Goal: Information Seeking & Learning: Find specific fact

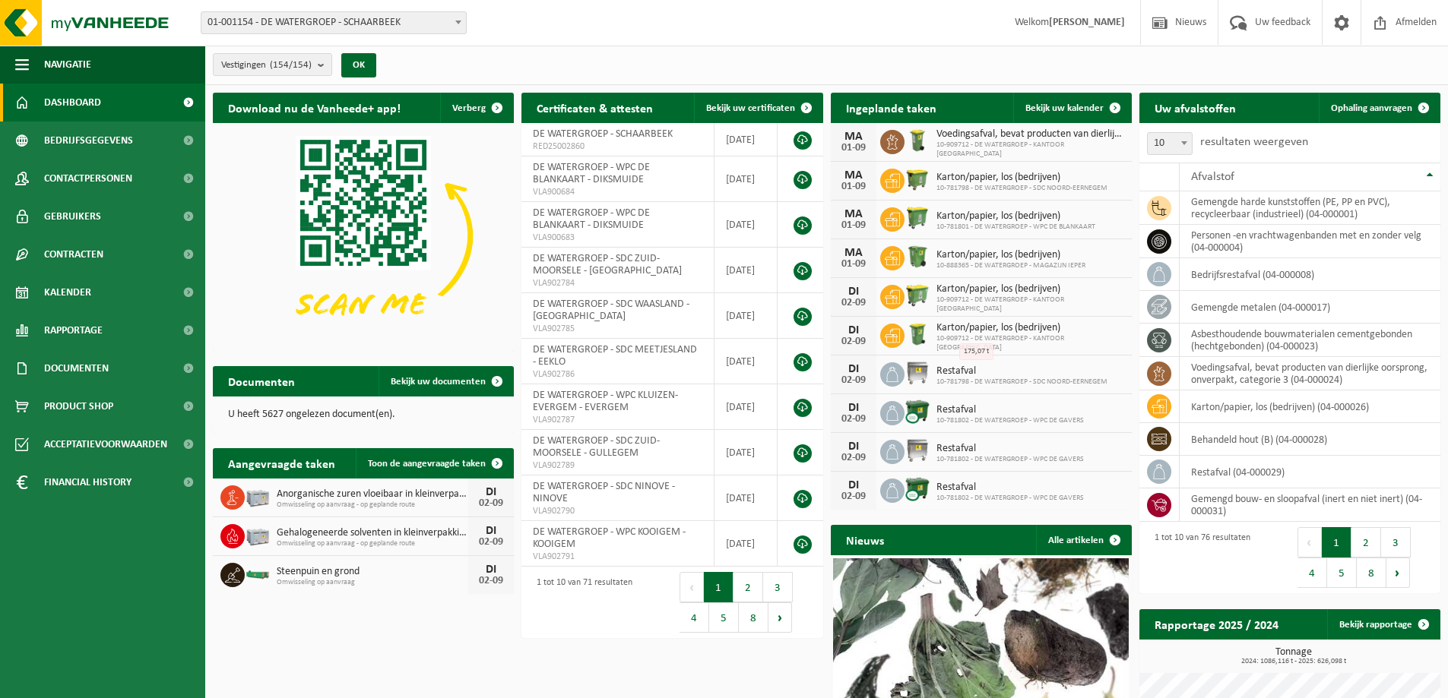
click at [455, 26] on span at bounding box center [458, 22] width 15 height 20
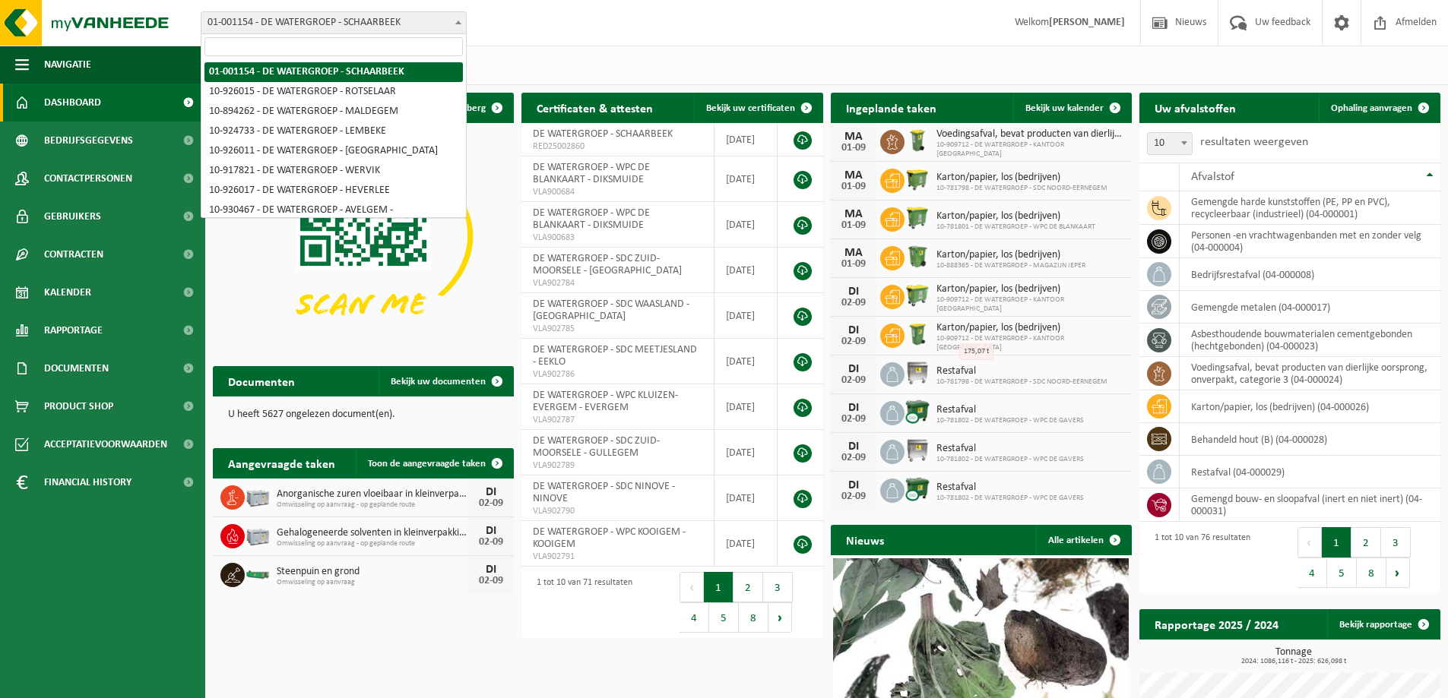
click at [354, 43] on input "search" at bounding box center [333, 46] width 258 height 19
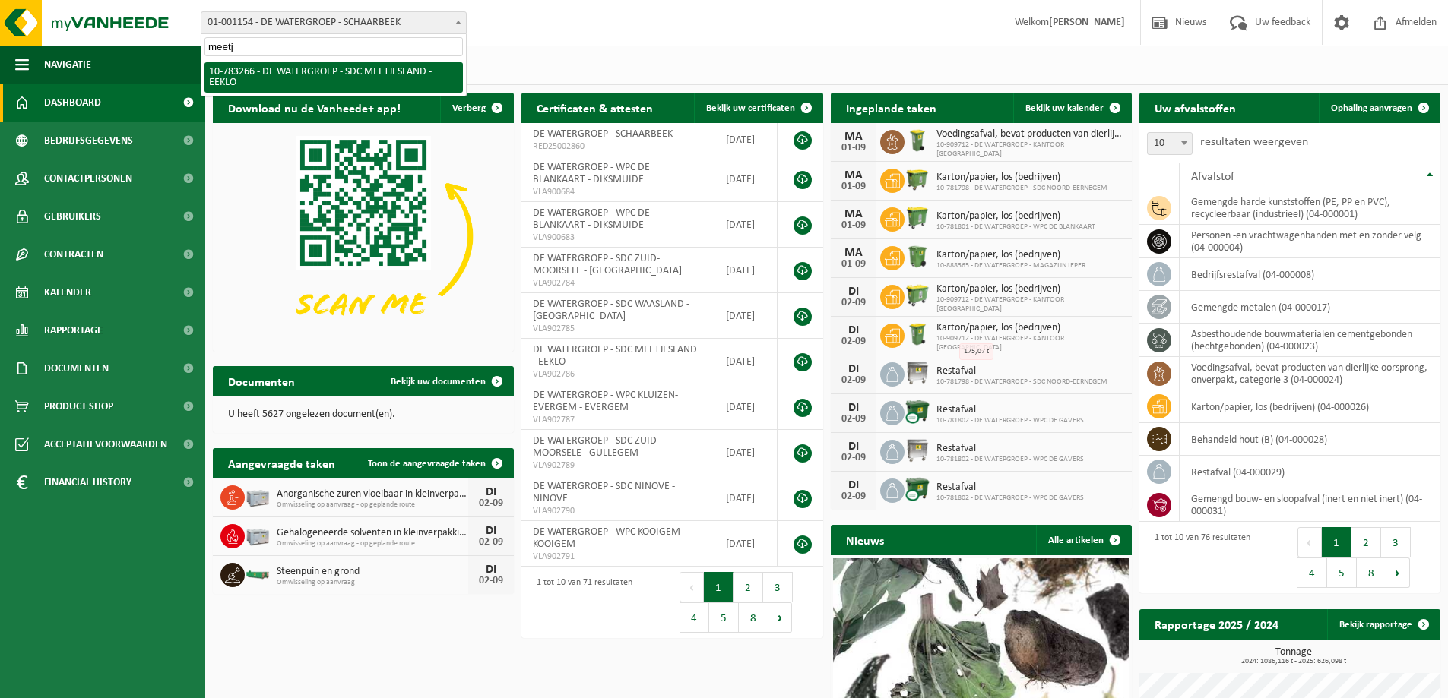
type input "meetj"
select select "28082"
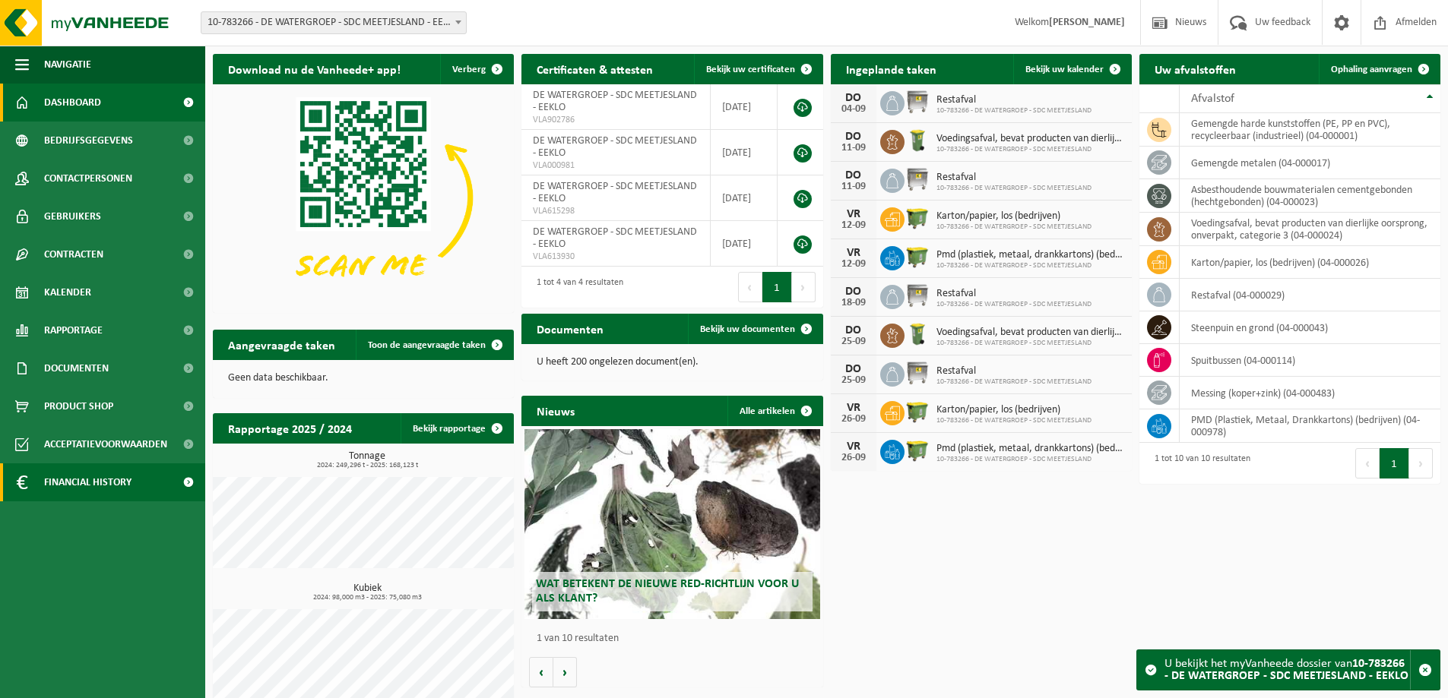
click at [91, 479] on span "Financial History" at bounding box center [87, 483] width 87 height 38
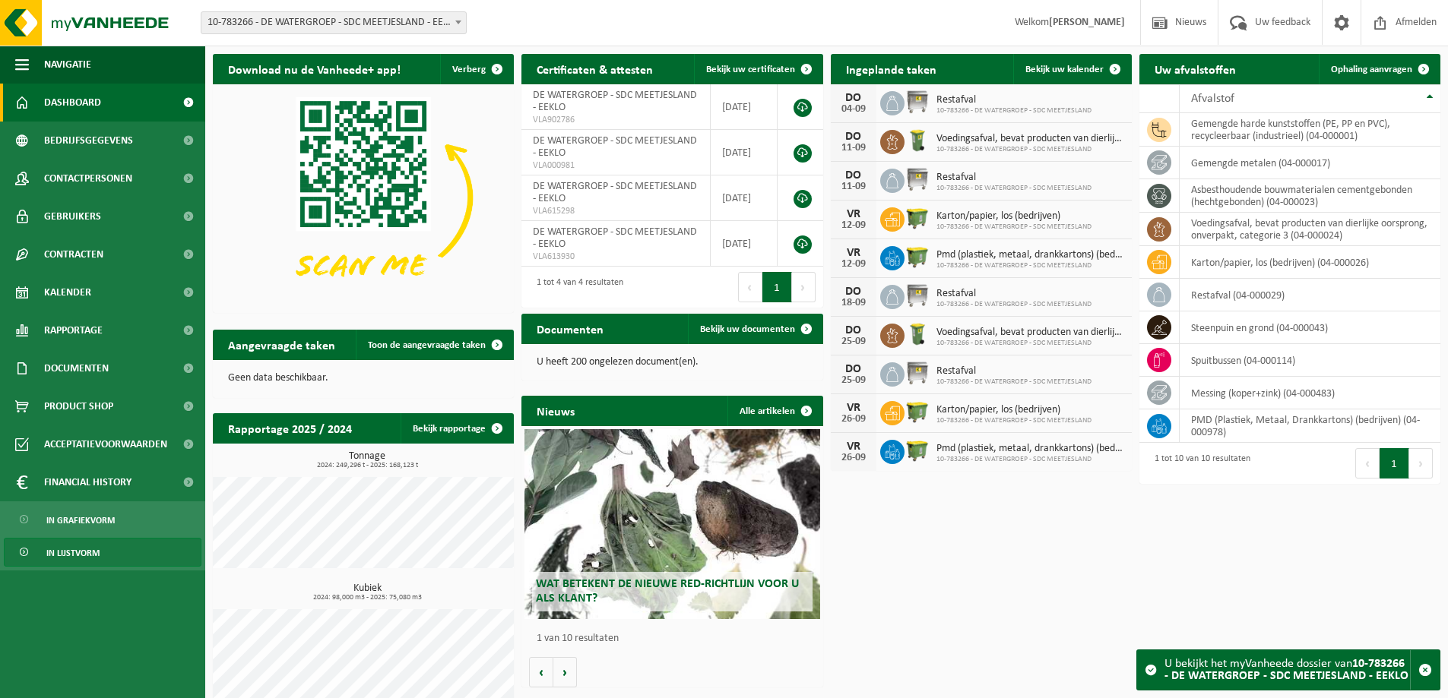
click at [91, 547] on span "In lijstvorm" at bounding box center [72, 553] width 53 height 29
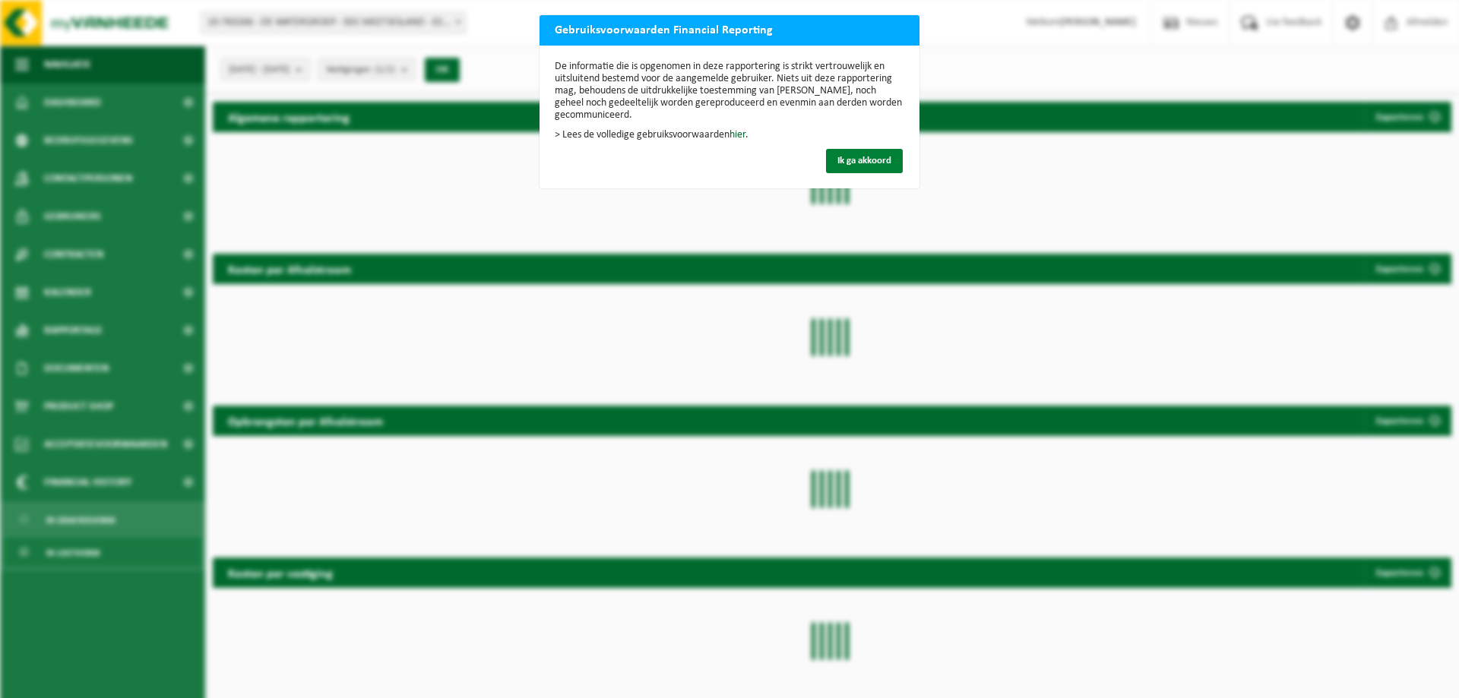
click at [845, 154] on button "Ik ga akkoord" at bounding box center [864, 161] width 77 height 24
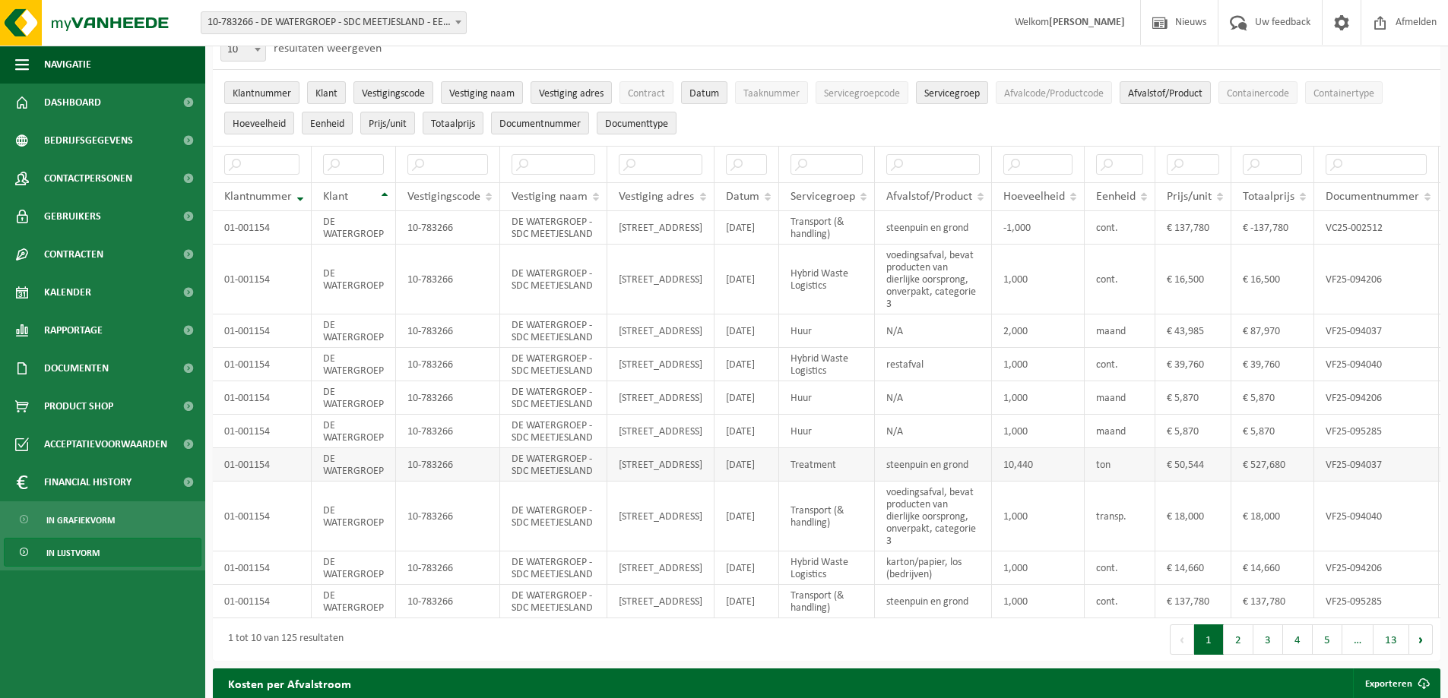
scroll to position [76, 0]
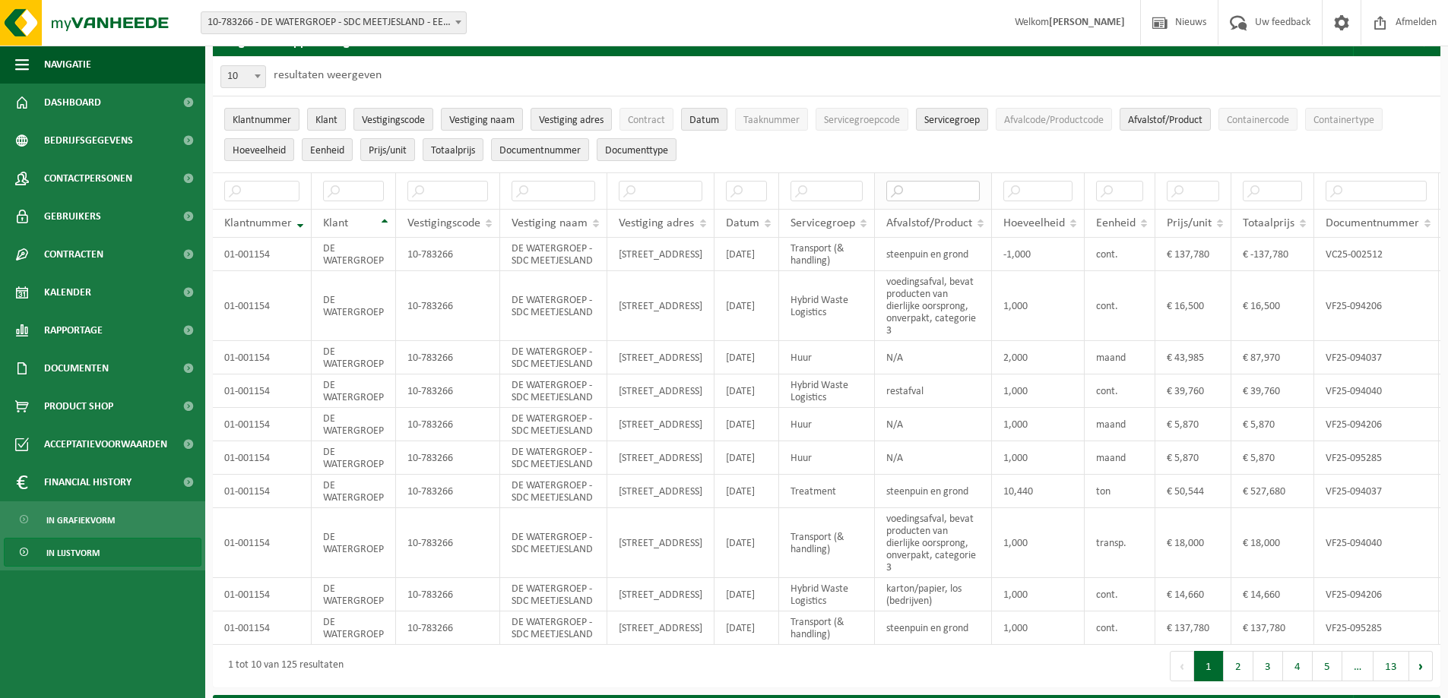
click at [923, 190] on input "text" at bounding box center [932, 191] width 93 height 21
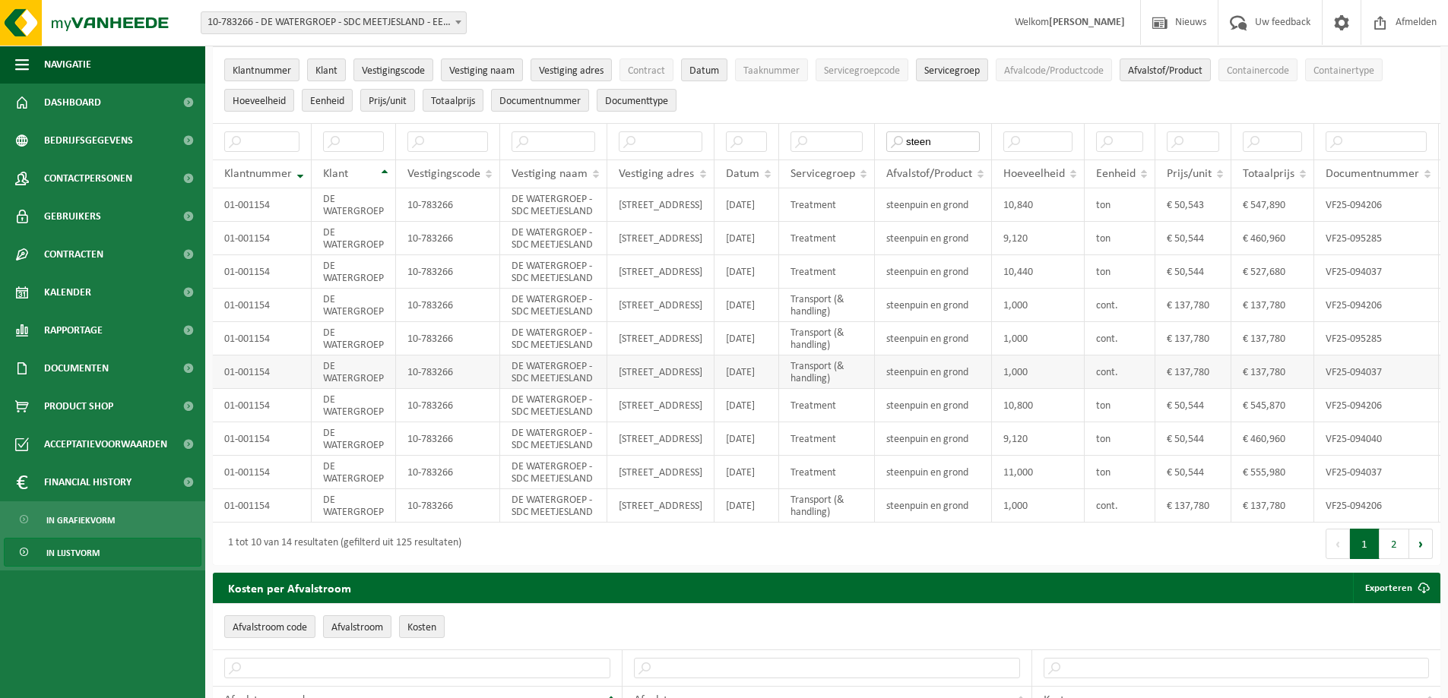
scroll to position [152, 0]
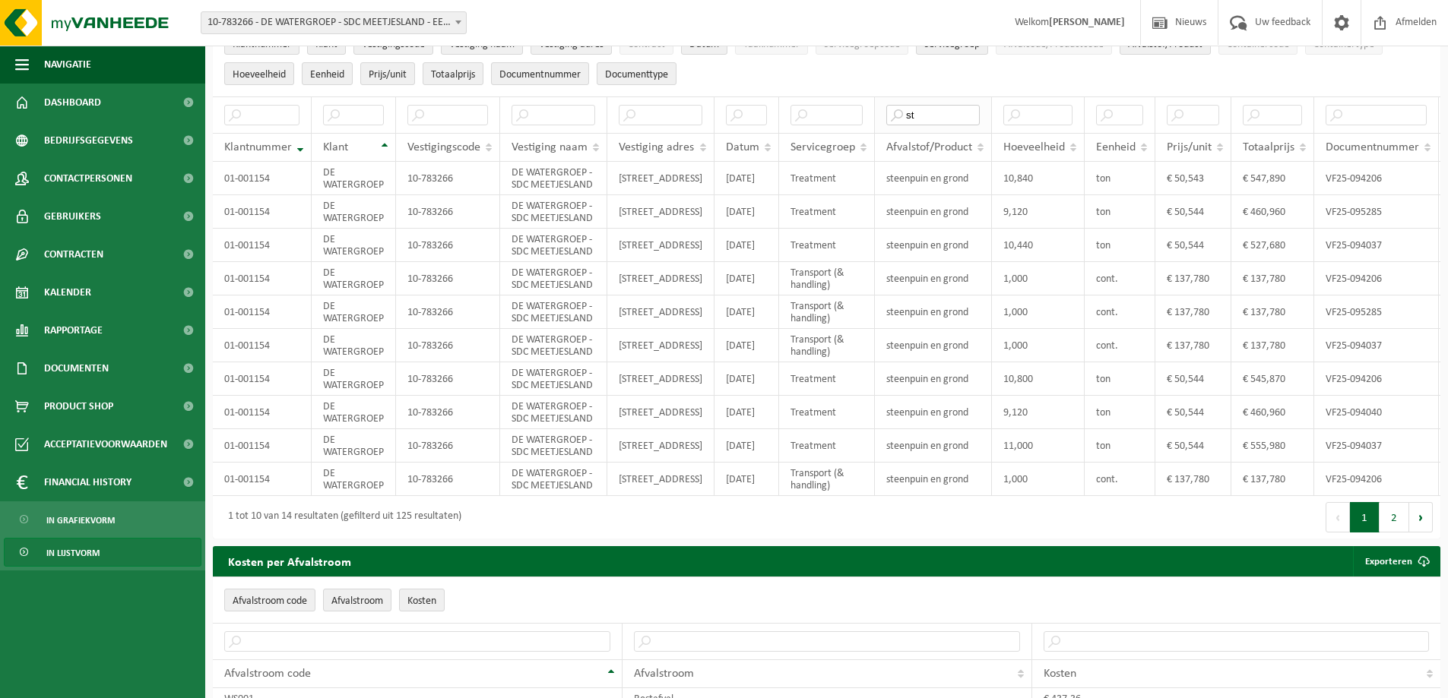
type input "s"
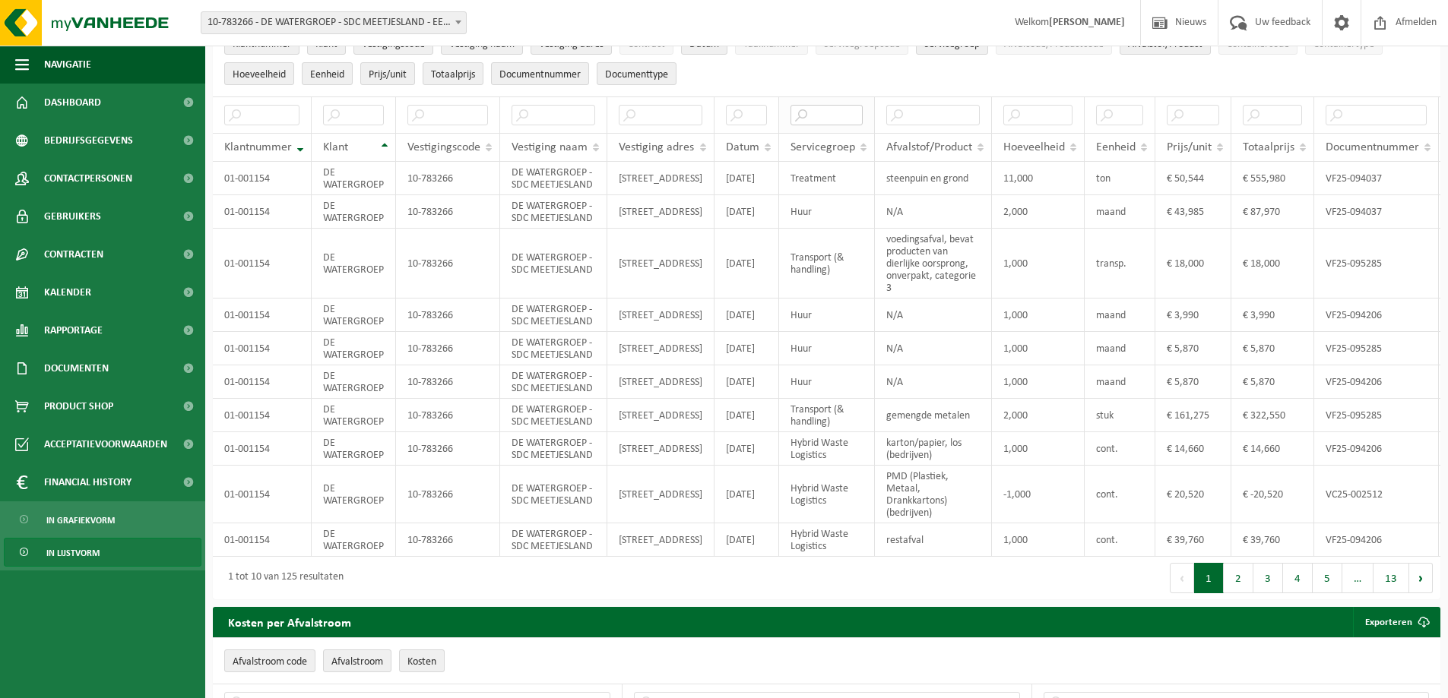
click at [810, 110] on input "text" at bounding box center [826, 115] width 72 height 21
type input "huur"
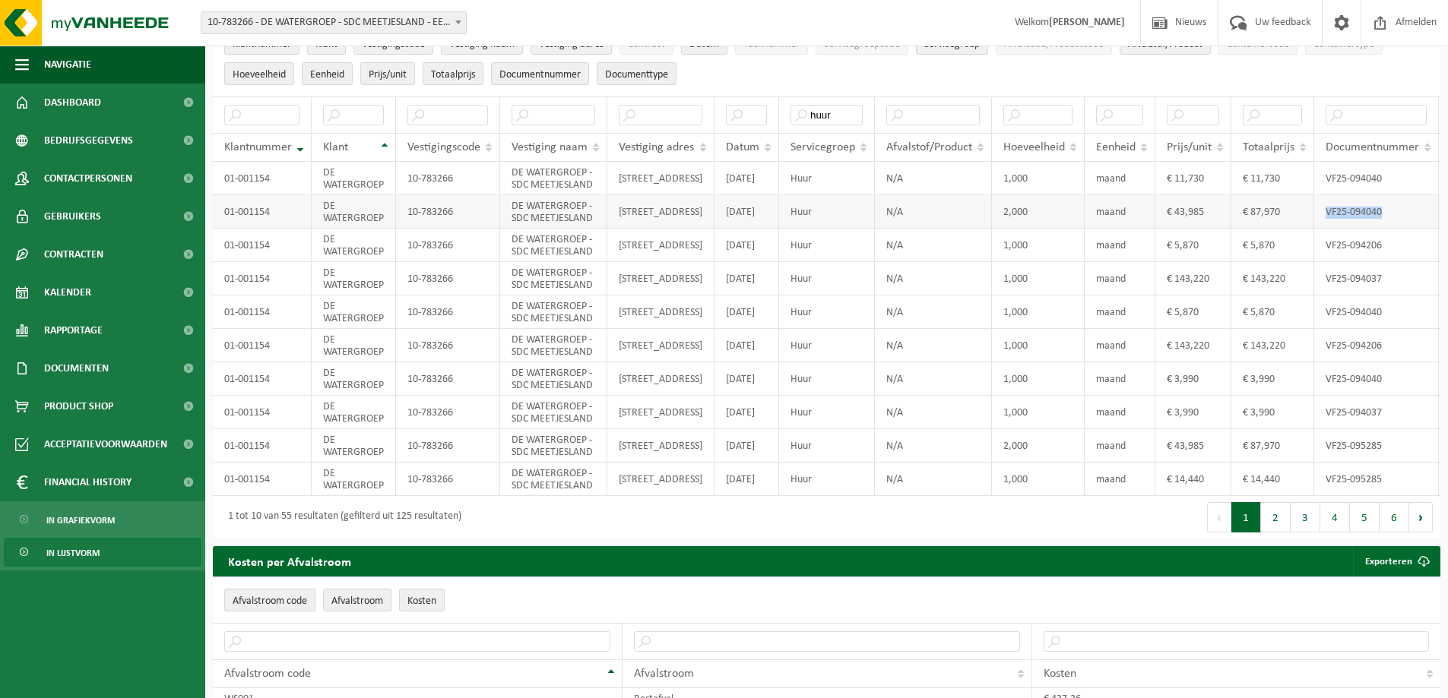
drag, startPoint x: 1370, startPoint y: 210, endPoint x: 1317, endPoint y: 214, distance: 53.3
click at [1317, 214] on td "VF25-094040" at bounding box center [1376, 211] width 125 height 33
copy td "VF25-094040"
drag, startPoint x: 834, startPoint y: 112, endPoint x: 707, endPoint y: 123, distance: 127.3
click at [710, 122] on tr "huur" at bounding box center [877, 115] width 1328 height 36
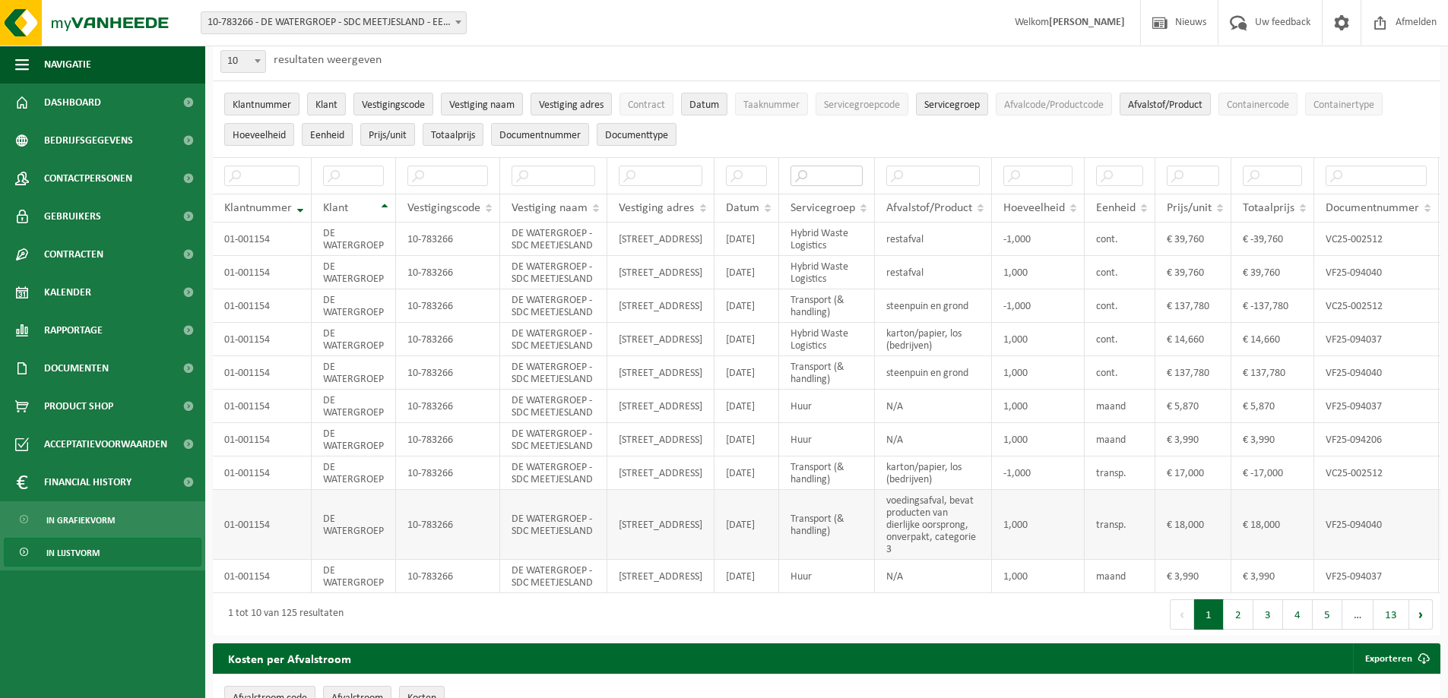
scroll to position [76, 0]
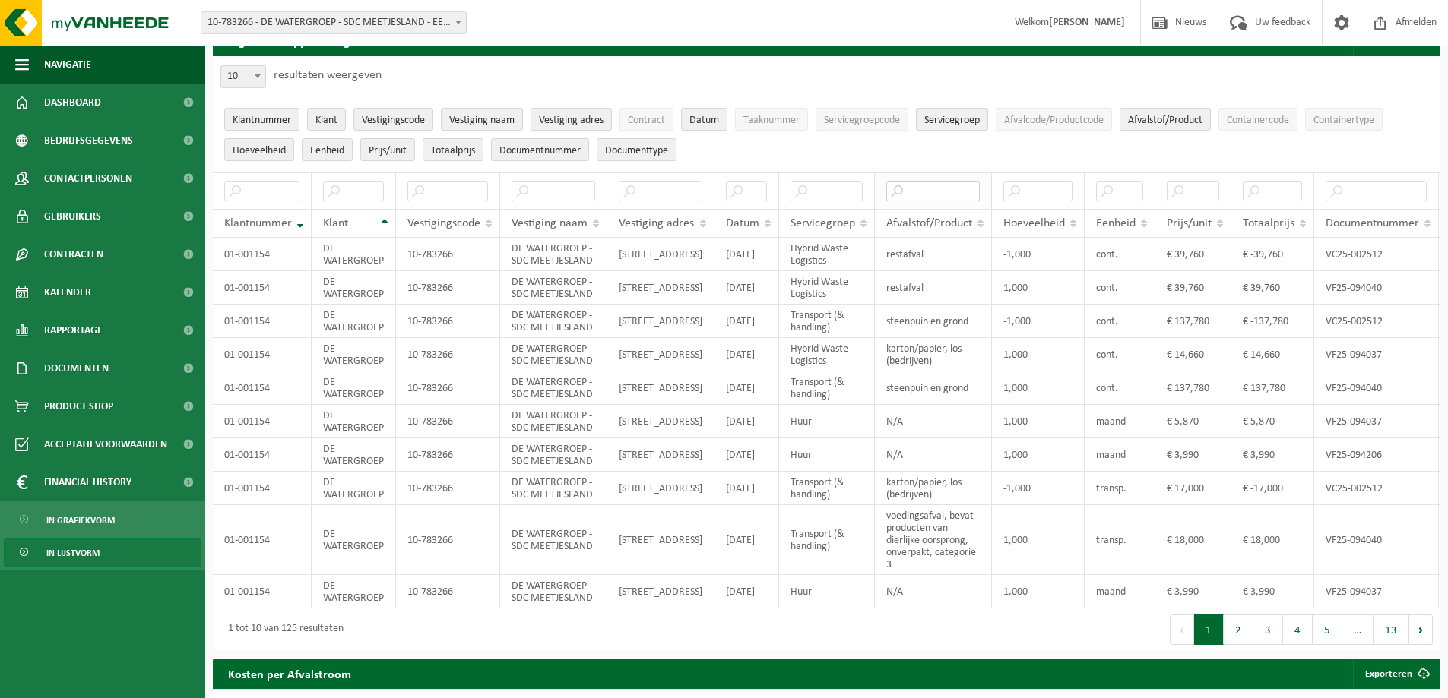
click at [954, 185] on input "text" at bounding box center [932, 191] width 93 height 21
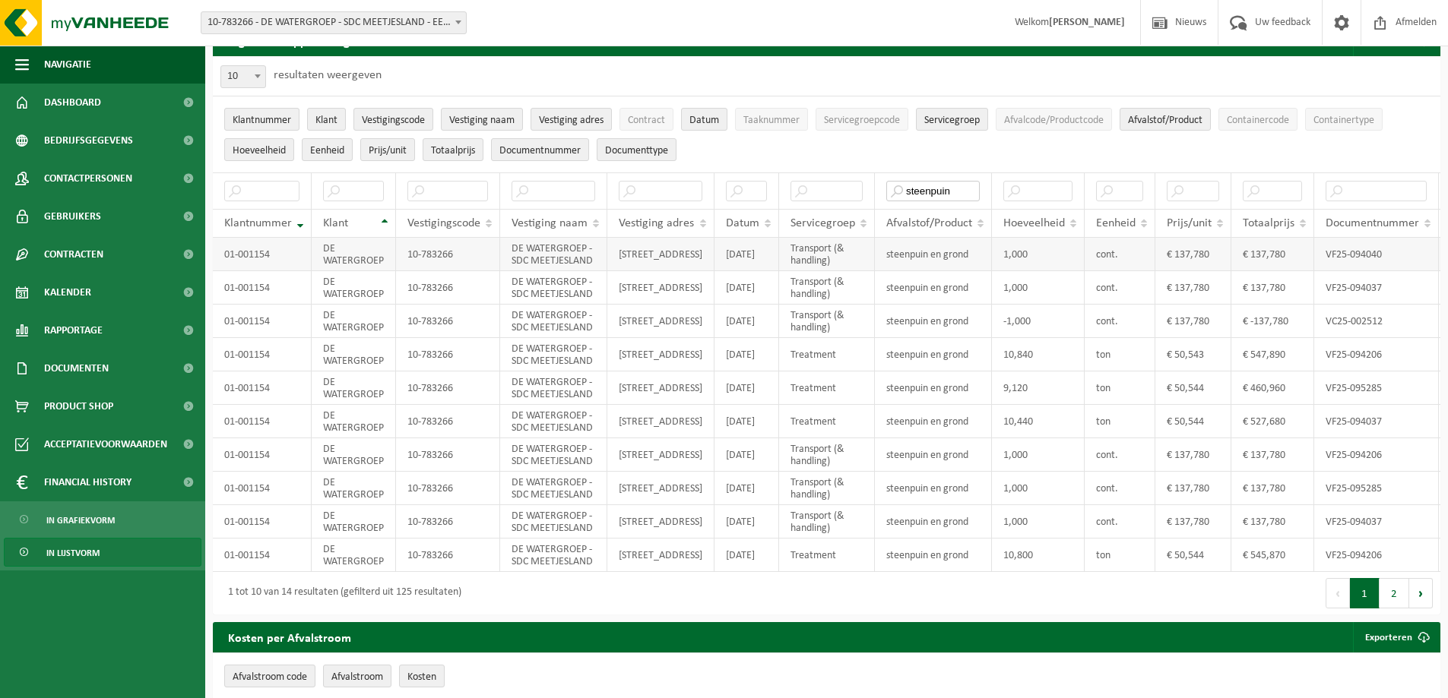
type input "steenpuin"
drag, startPoint x: 1167, startPoint y: 251, endPoint x: 1207, endPoint y: 251, distance: 40.3
click at [1207, 251] on td "€ 137,780" at bounding box center [1193, 254] width 76 height 33
copy td "137,780"
click at [948, 196] on input "steenpuin" at bounding box center [932, 191] width 93 height 21
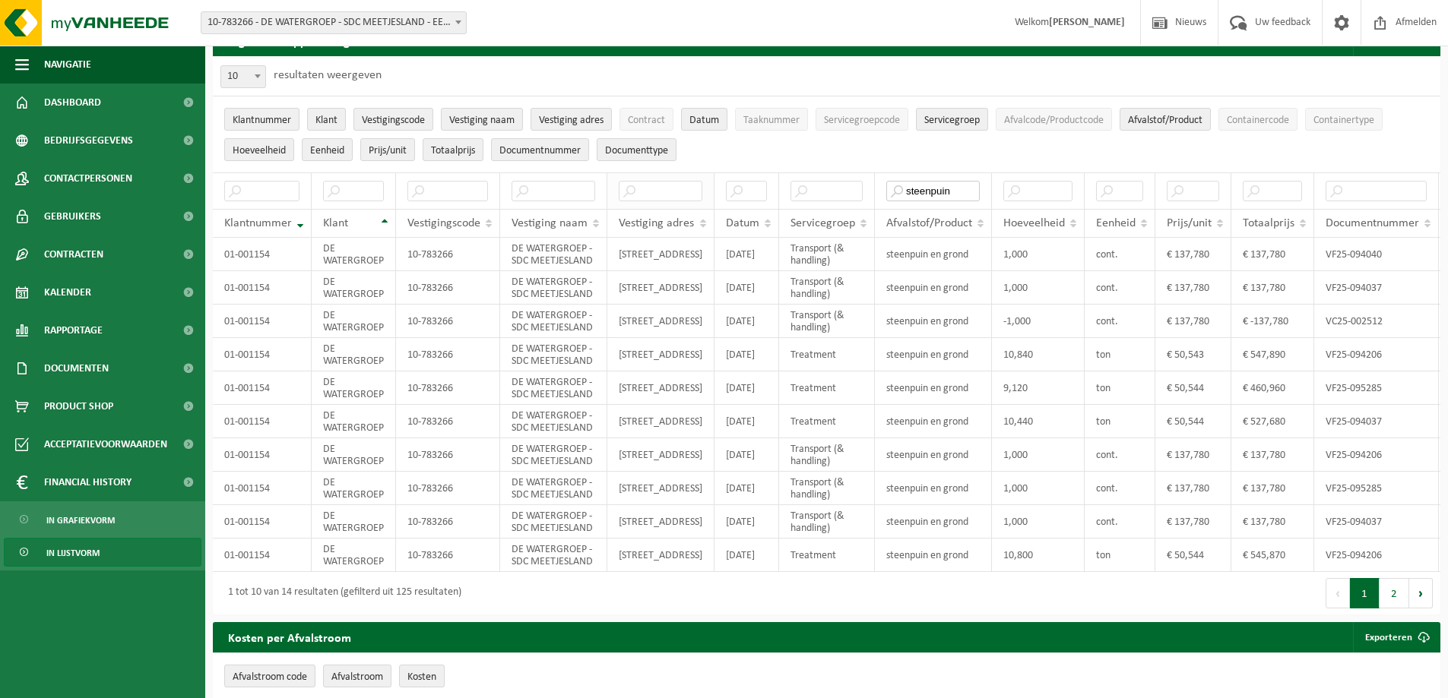
drag, startPoint x: 953, startPoint y: 190, endPoint x: 682, endPoint y: 186, distance: 271.3
click at [710, 189] on tr "steenpuin" at bounding box center [877, 190] width 1328 height 36
